Goal: Task Accomplishment & Management: Manage account settings

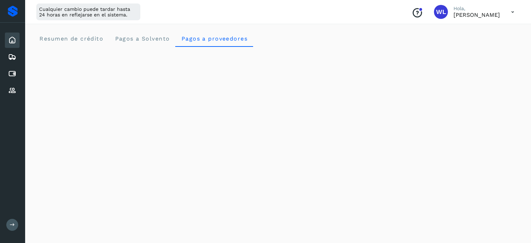
scroll to position [244, 0]
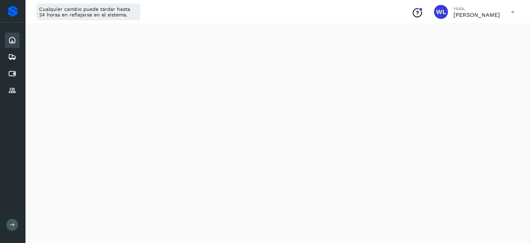
click at [15, 40] on icon at bounding box center [12, 40] width 8 height 8
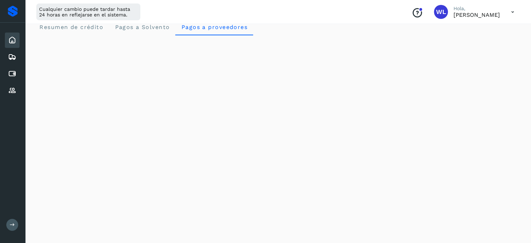
scroll to position [0, 0]
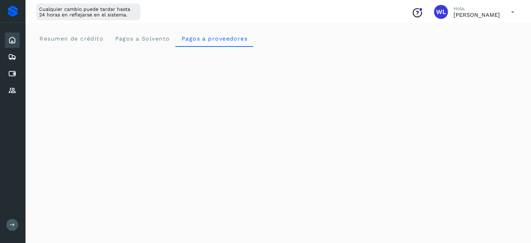
click at [15, 17] on div at bounding box center [12, 11] width 25 height 23
click at [15, 16] on div at bounding box center [13, 11] width 10 height 11
click at [15, 13] on div at bounding box center [13, 11] width 10 height 11
click at [14, 40] on icon at bounding box center [12, 40] width 8 height 8
click at [16, 93] on icon at bounding box center [12, 90] width 8 height 8
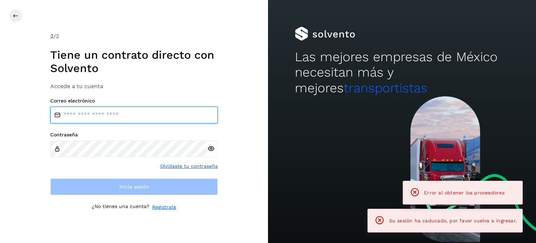
click at [94, 113] on input "email" at bounding box center [134, 114] width 168 height 17
type input "**********"
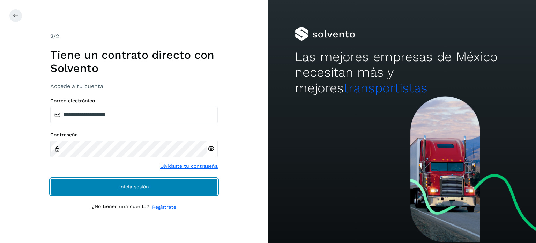
click at [162, 189] on button "Inicia sesión" at bounding box center [134, 186] width 168 height 17
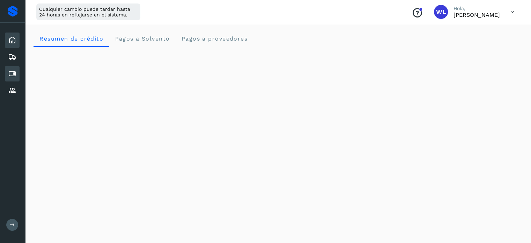
click at [11, 71] on icon at bounding box center [12, 73] width 8 height 8
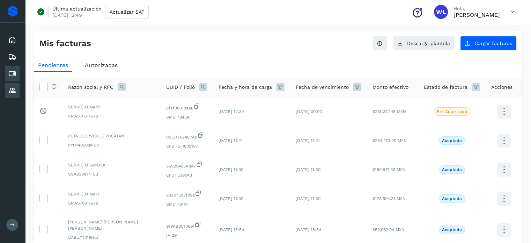
click at [13, 87] on icon at bounding box center [12, 90] width 8 height 8
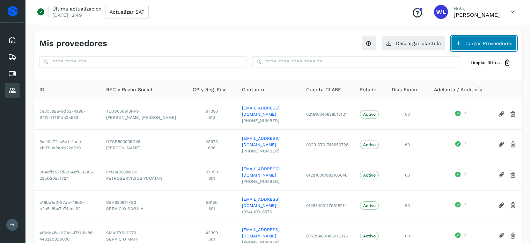
click at [467, 45] on button "Cargar Proveedores" at bounding box center [484, 43] width 66 height 15
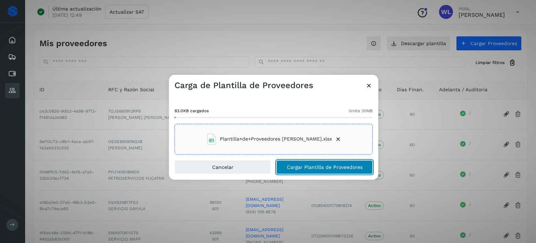
click at [333, 171] on button "Cargar Plantilla de Proveedores" at bounding box center [325, 167] width 96 height 14
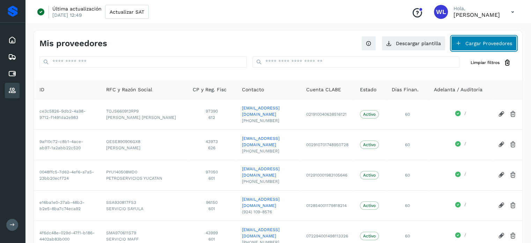
click at [479, 43] on button "Cargar Proveedores" at bounding box center [484, 43] width 66 height 15
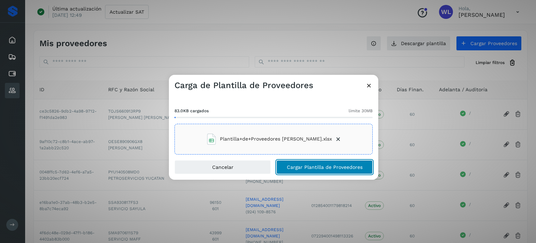
click at [350, 164] on span "Cargar Plantilla de Proveedores" at bounding box center [325, 166] width 76 height 5
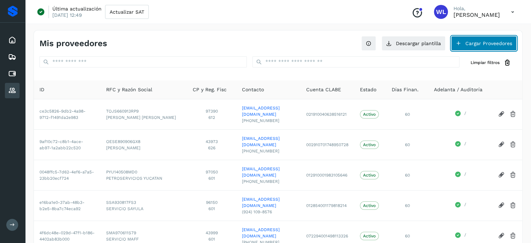
click at [492, 41] on button "Cargar Proveedores" at bounding box center [484, 43] width 66 height 15
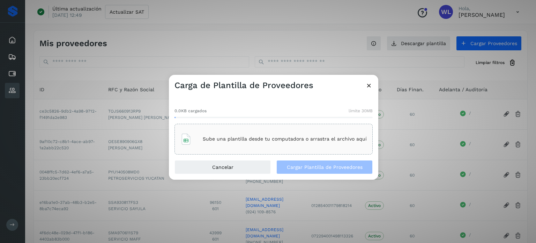
click at [271, 138] on p "Sube una plantilla desde tu computadora o arrastra el archivo aquí" at bounding box center [285, 139] width 164 height 6
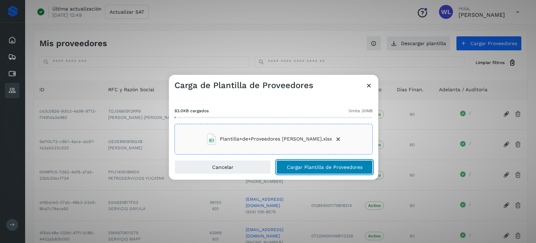
click at [328, 168] on span "Cargar Plantilla de Proveedores" at bounding box center [325, 166] width 76 height 5
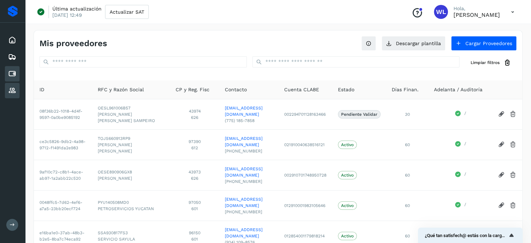
click at [11, 74] on icon at bounding box center [12, 73] width 8 height 8
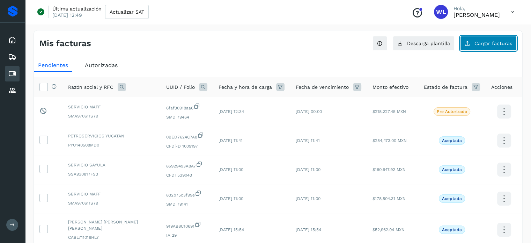
click at [478, 42] on span "Cargar facturas" at bounding box center [494, 43] width 38 height 5
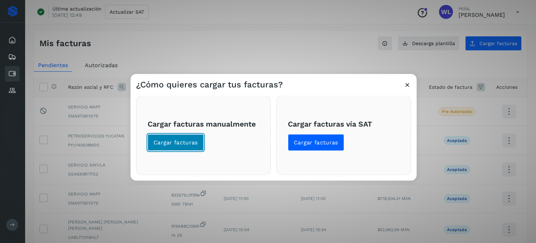
click at [178, 143] on span "Cargar facturas" at bounding box center [176, 142] width 44 height 8
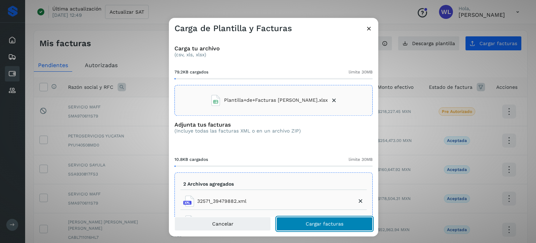
click at [344, 225] on button "Cargar facturas" at bounding box center [325, 223] width 96 height 14
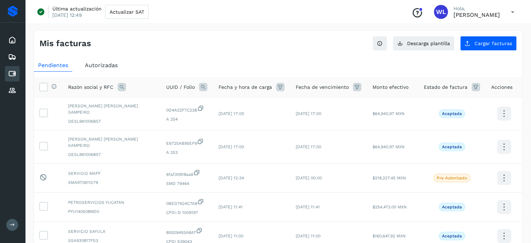
click at [13, 79] on div "Cuentas por pagar" at bounding box center [12, 73] width 15 height 15
click at [17, 89] on div "Proveedores" at bounding box center [12, 90] width 15 height 15
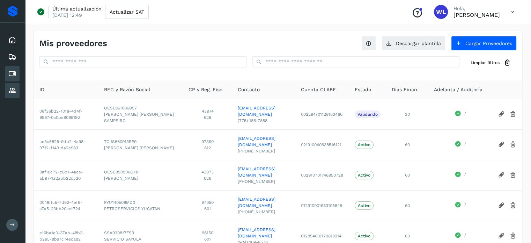
click at [8, 71] on icon at bounding box center [12, 73] width 8 height 8
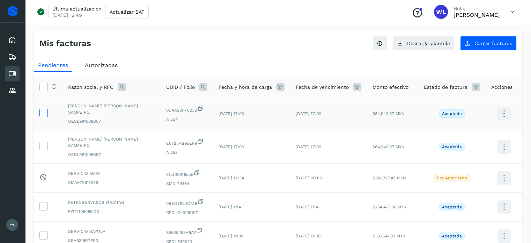
click at [40, 109] on icon at bounding box center [43, 112] width 7 height 7
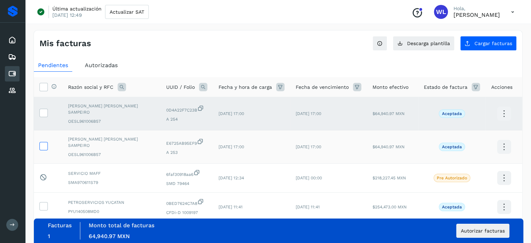
click at [47, 142] on label at bounding box center [43, 146] width 8 height 8
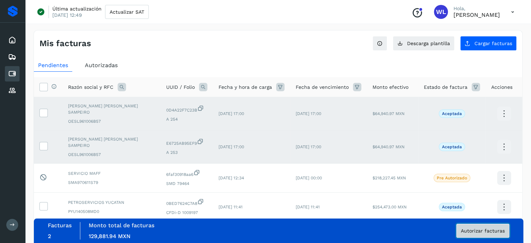
click at [492, 233] on span "Autorizar facturas" at bounding box center [483, 230] width 44 height 5
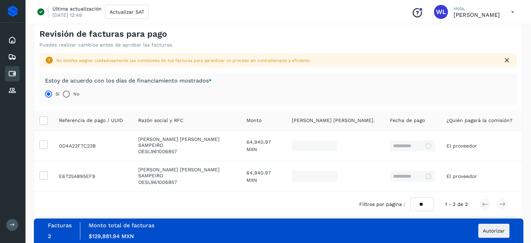
scroll to position [34, 0]
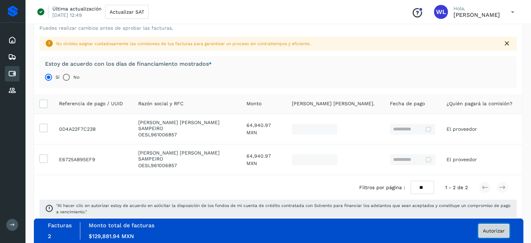
click at [493, 229] on span "Autorizar" at bounding box center [494, 230] width 22 height 5
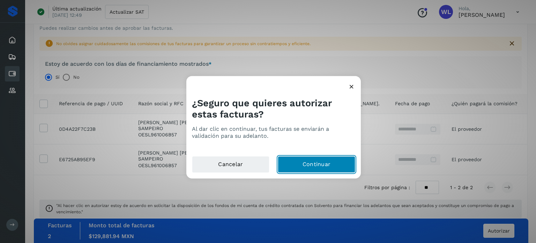
click at [333, 164] on button "Continuar" at bounding box center [317, 164] width 78 height 17
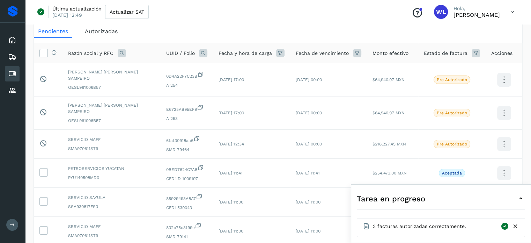
click at [516, 226] on icon at bounding box center [515, 225] width 7 height 7
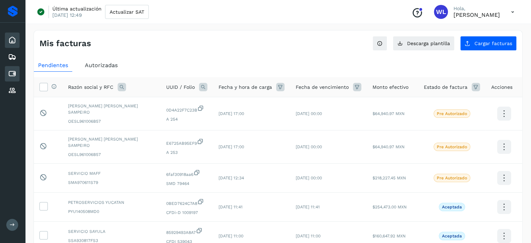
click at [13, 46] on div "Inicio" at bounding box center [12, 39] width 15 height 15
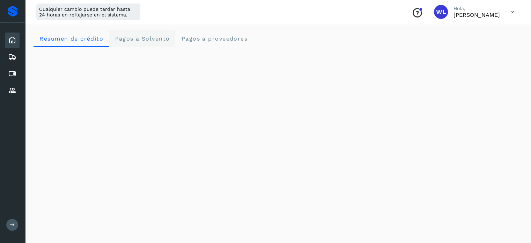
click at [151, 41] on span "Pagos a Solvento" at bounding box center [142, 38] width 55 height 7
click at [218, 38] on span "Pagos a proveedores" at bounding box center [214, 38] width 67 height 7
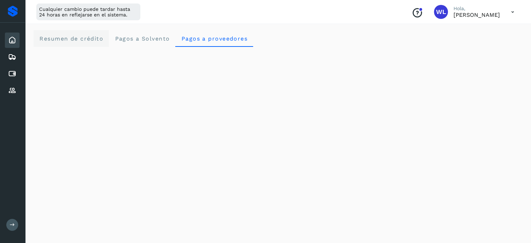
click at [66, 34] on crédito "Resumen de crédito" at bounding box center [71, 38] width 75 height 17
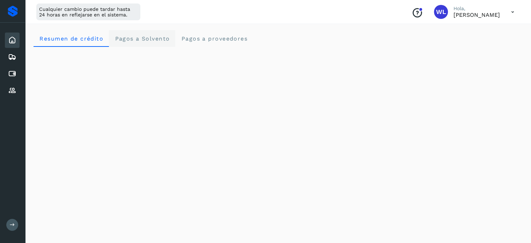
click at [146, 36] on span "Pagos a Solvento" at bounding box center [142, 38] width 55 height 7
click at [226, 43] on proveedores "Pagos a proveedores" at bounding box center [214, 38] width 78 height 17
click at [170, 39] on Solvento "Pagos a Solvento" at bounding box center [142, 38] width 66 height 17
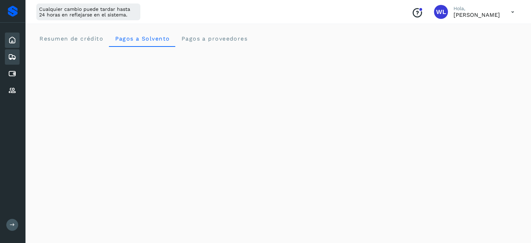
click at [11, 49] on div "Embarques" at bounding box center [12, 56] width 15 height 15
click at [11, 46] on div "Inicio" at bounding box center [12, 39] width 15 height 15
click at [15, 67] on div "Cuentas por pagar" at bounding box center [12, 73] width 15 height 15
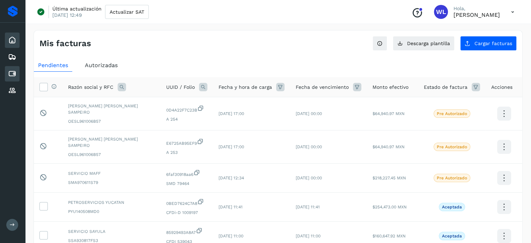
click at [14, 46] on div "Inicio" at bounding box center [12, 39] width 15 height 15
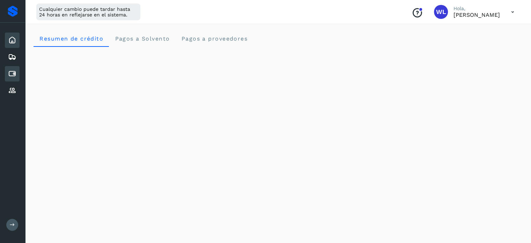
click at [14, 67] on div "Cuentas por pagar" at bounding box center [12, 73] width 15 height 15
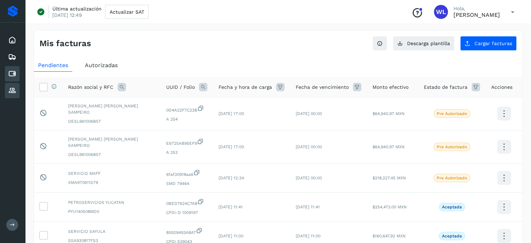
click at [15, 87] on icon at bounding box center [12, 90] width 8 height 8
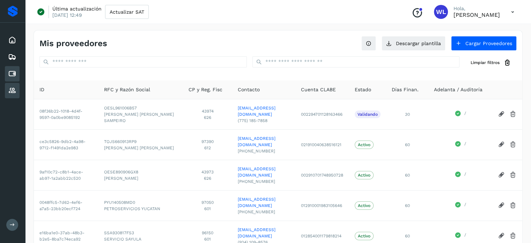
click at [14, 74] on icon at bounding box center [12, 73] width 8 height 8
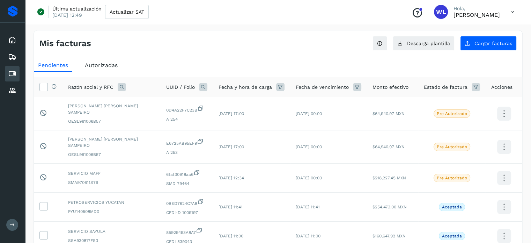
click at [321, 34] on div "Mis facturas Ver instrucciones para cargar Facturas Descarga plantilla Cargar f…" at bounding box center [278, 40] width 488 height 20
